Goal: Book appointment/travel/reservation

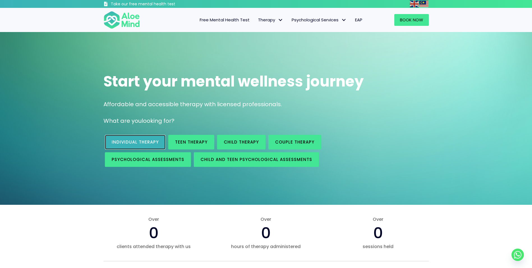
click at [140, 141] on span "Individual therapy" at bounding box center [135, 142] width 47 height 6
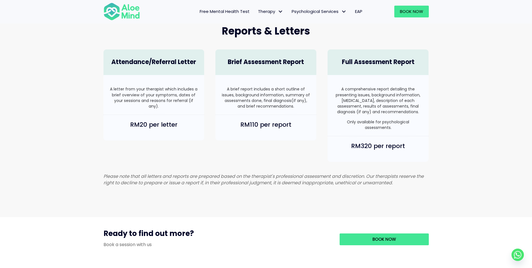
scroll to position [477, 0]
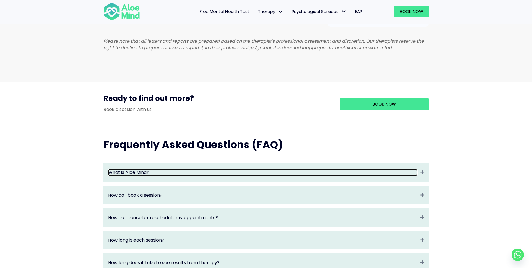
click at [290, 175] on link "What is Aloe Mind?" at bounding box center [263, 172] width 310 height 6
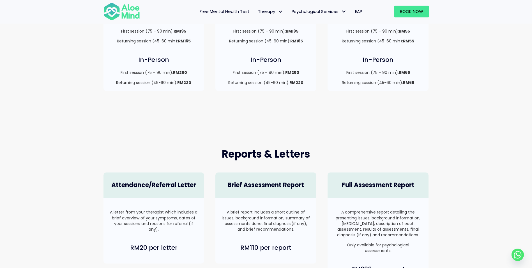
scroll to position [196, 0]
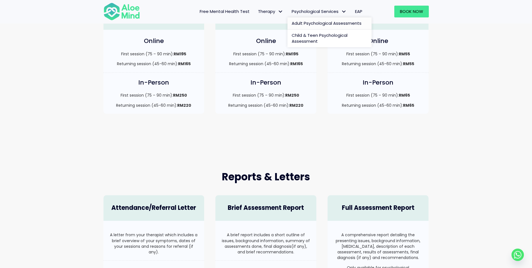
click at [328, 23] on span "Adult Psychological Assessments" at bounding box center [327, 23] width 70 height 6
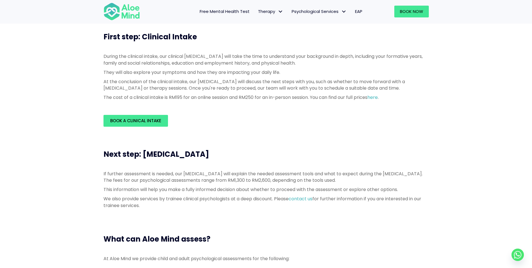
scroll to position [140, 0]
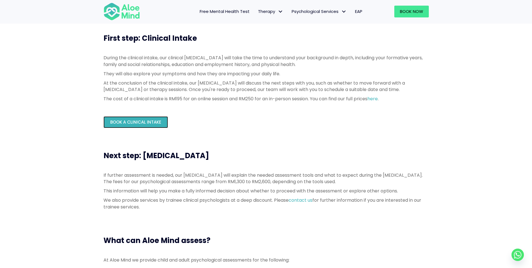
click at [146, 126] on link "Book a Clinical Intake" at bounding box center [136, 122] width 65 height 12
